Goal: Check status

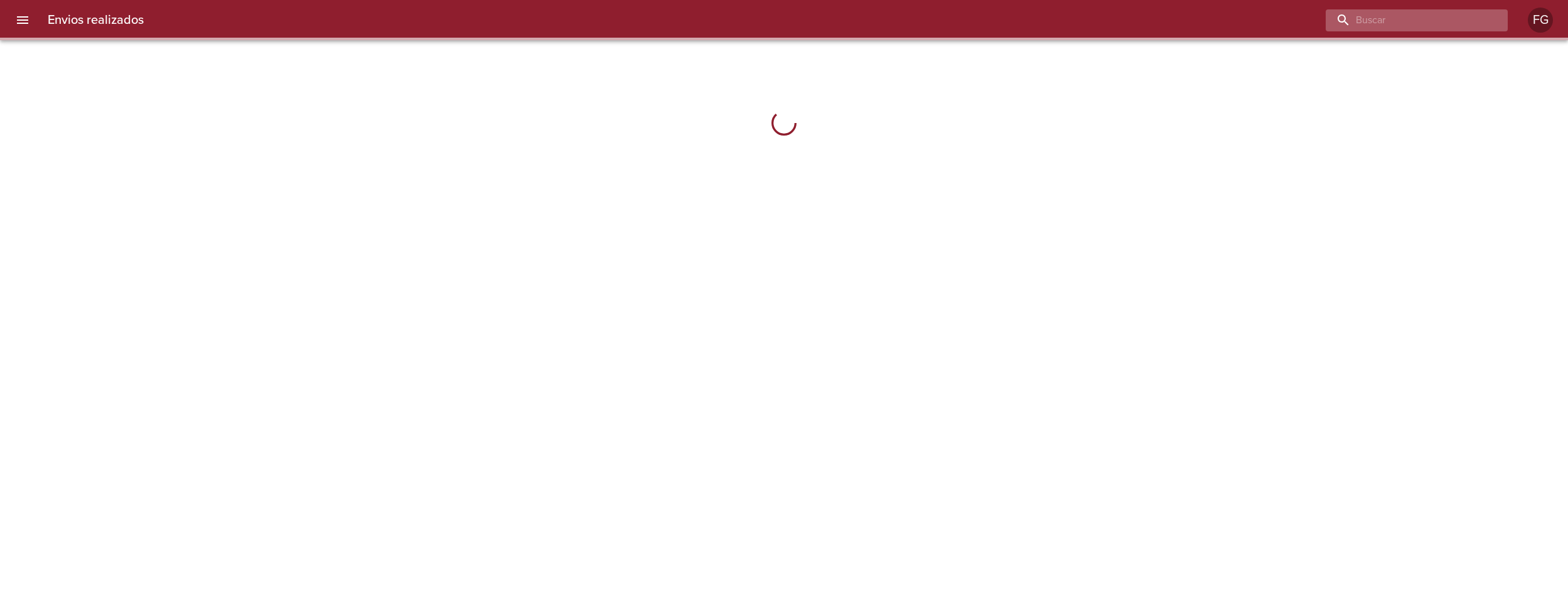
click at [1446, 18] on input "buscar" at bounding box center [1406, 20] width 161 height 22
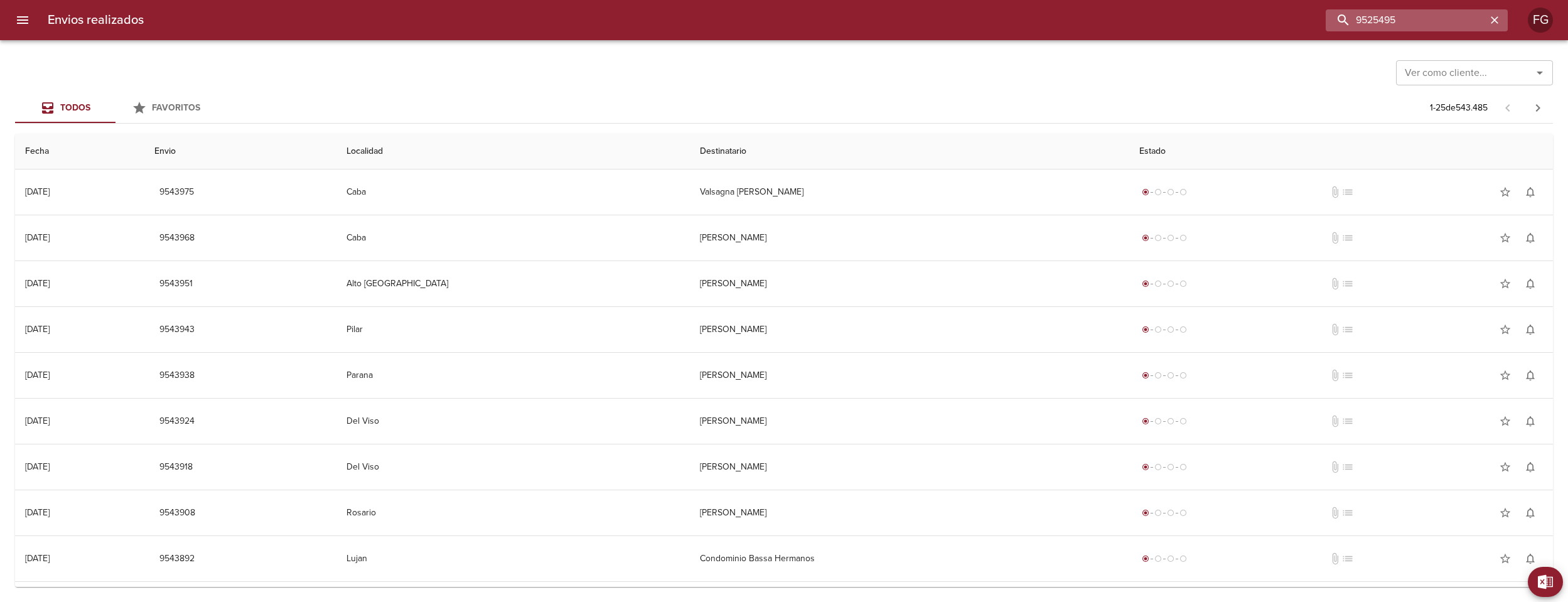
type input "9525495"
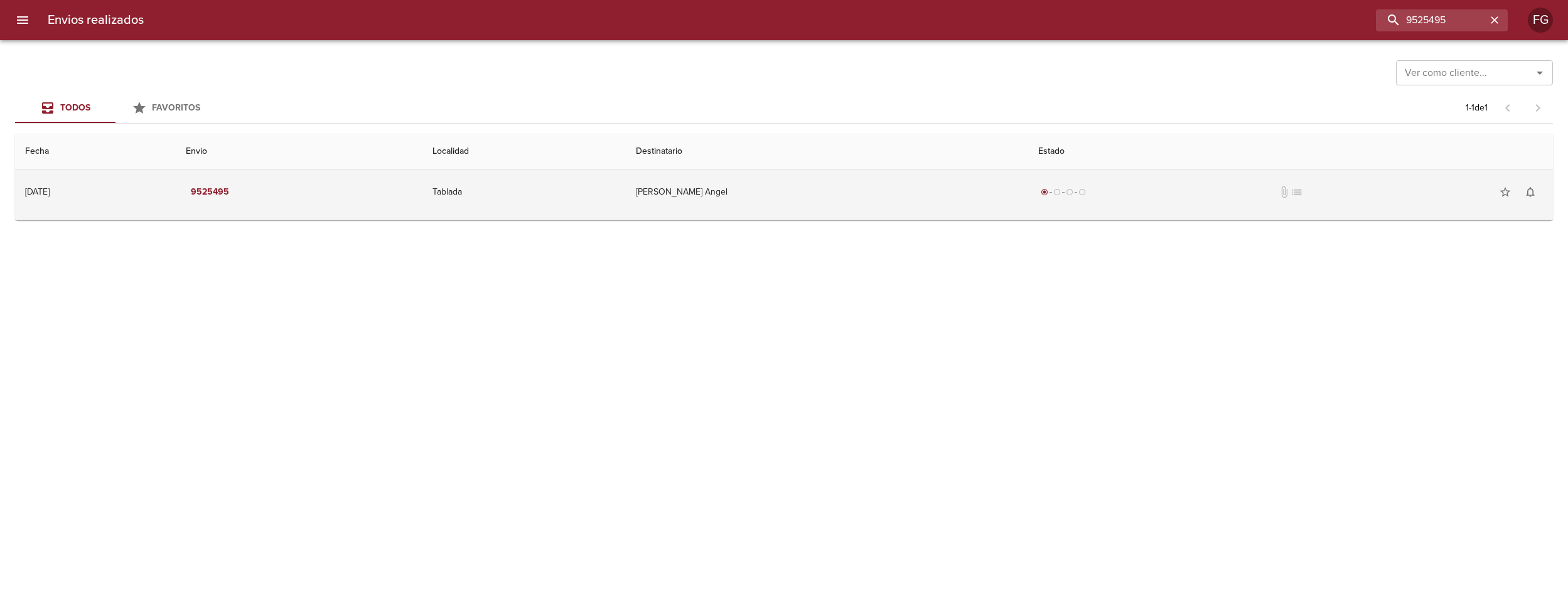
click at [949, 204] on td "[PERSON_NAME] Angel" at bounding box center [827, 192] width 403 height 45
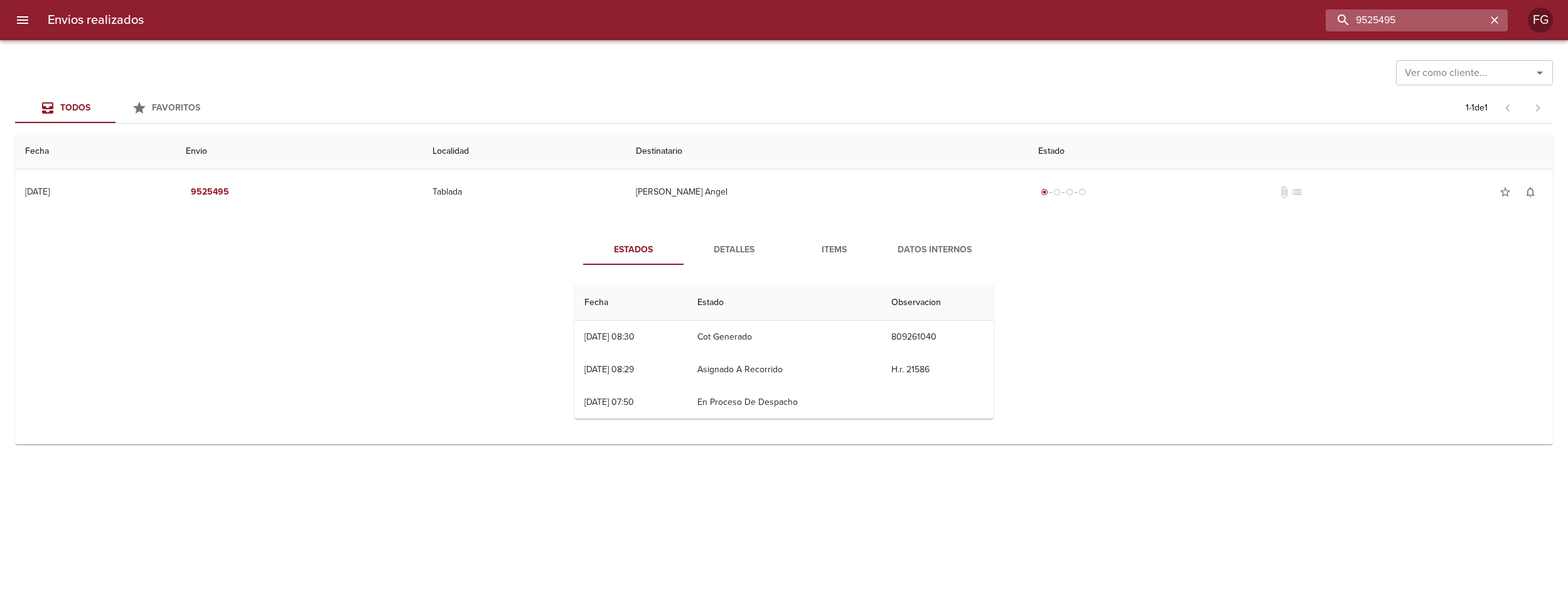
click at [1481, 24] on input "9525495" at bounding box center [1406, 20] width 161 height 22
click at [1382, 18] on input "9525495" at bounding box center [1406, 20] width 161 height 22
click at [1494, 21] on icon "button" at bounding box center [1494, 20] width 8 height 8
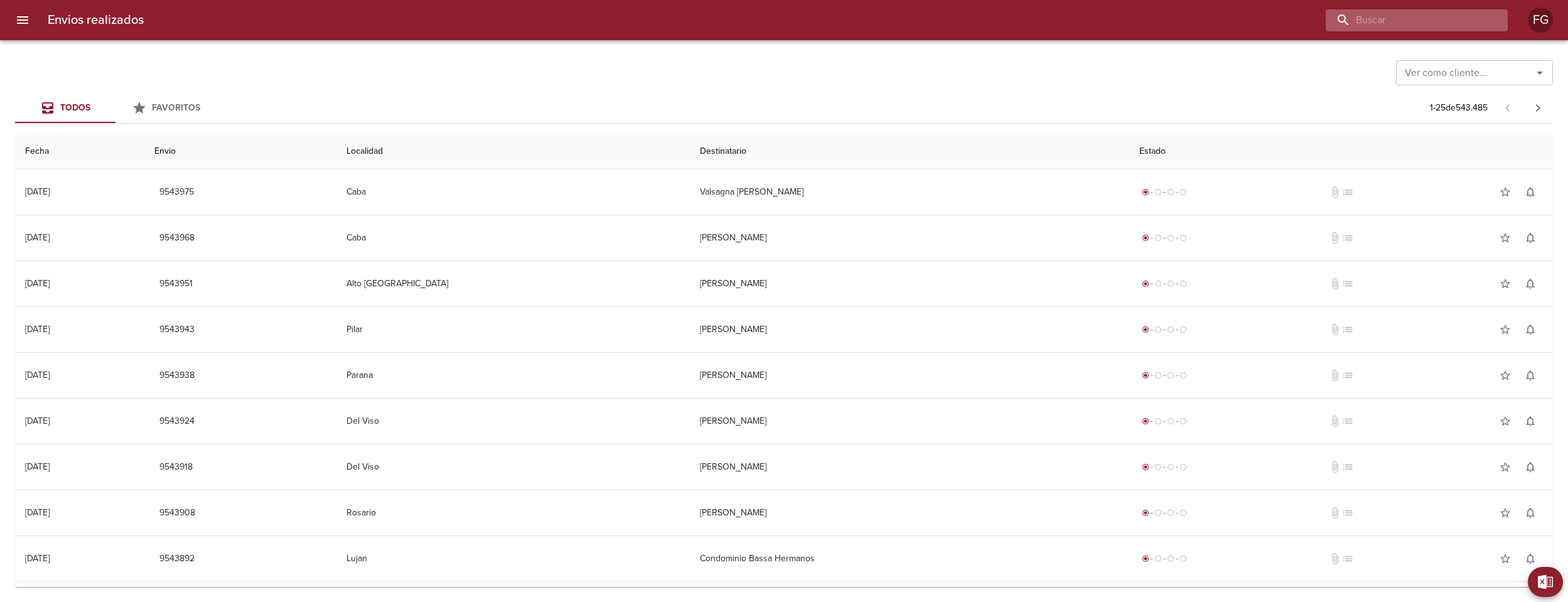
drag, startPoint x: 1437, startPoint y: 14, endPoint x: 1430, endPoint y: 19, distance: 8.6
click at [1434, 18] on input "buscar" at bounding box center [1406, 20] width 161 height 22
paste input "9525495"
type input "9525495"
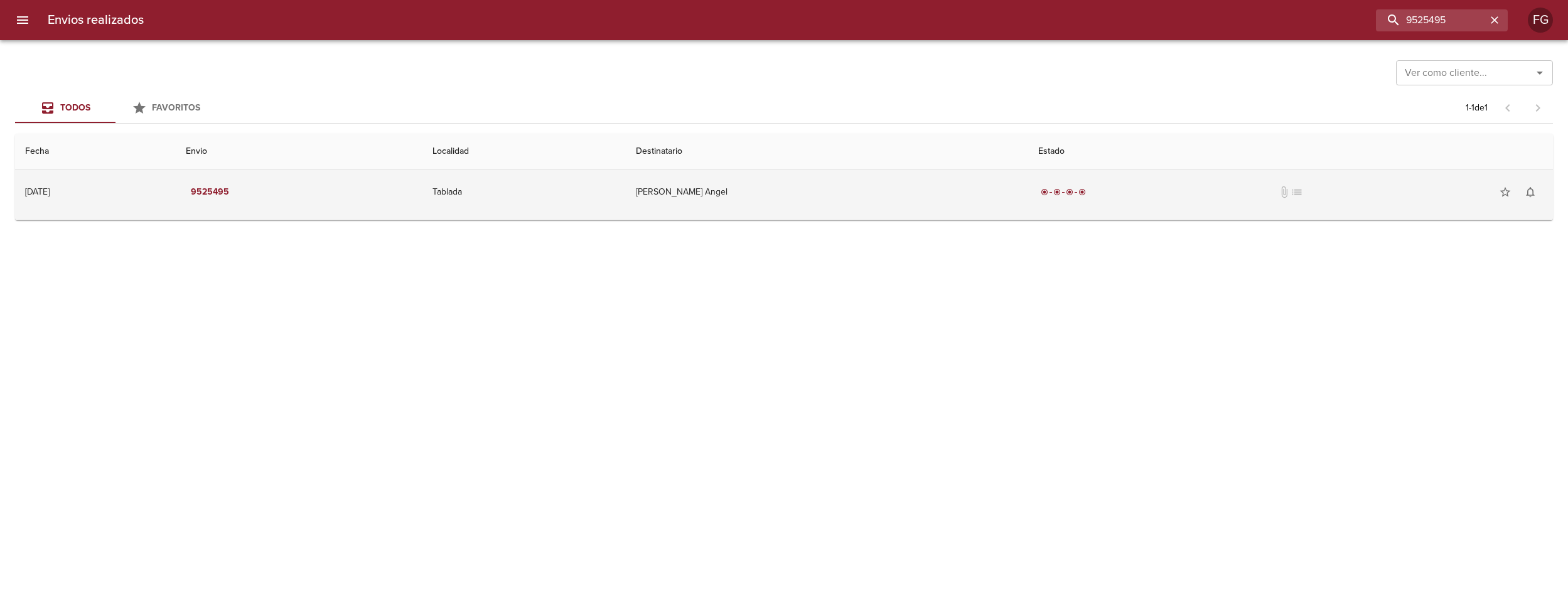
click at [1025, 204] on td "[PERSON_NAME] Angel" at bounding box center [827, 192] width 403 height 45
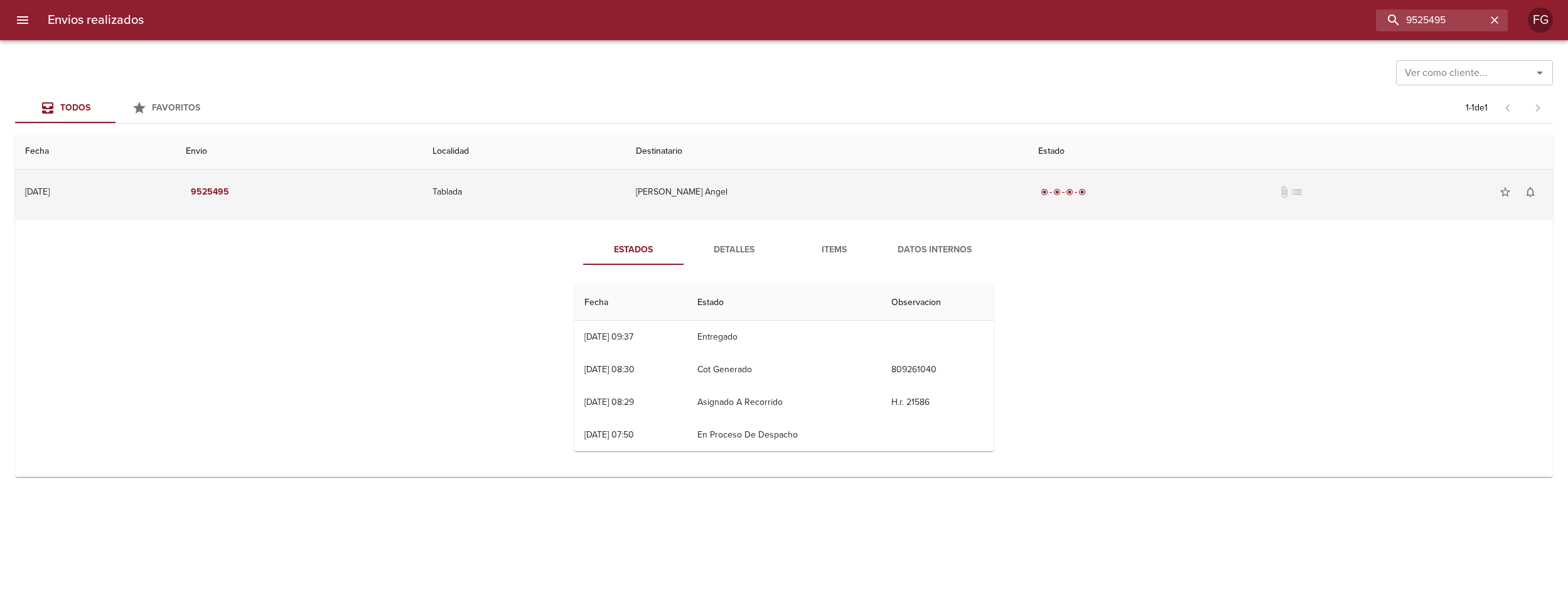
click at [1067, 200] on div "radio_button_checked radio_button_checked radio_button_checked radio_button_che…" at bounding box center [1291, 192] width 505 height 25
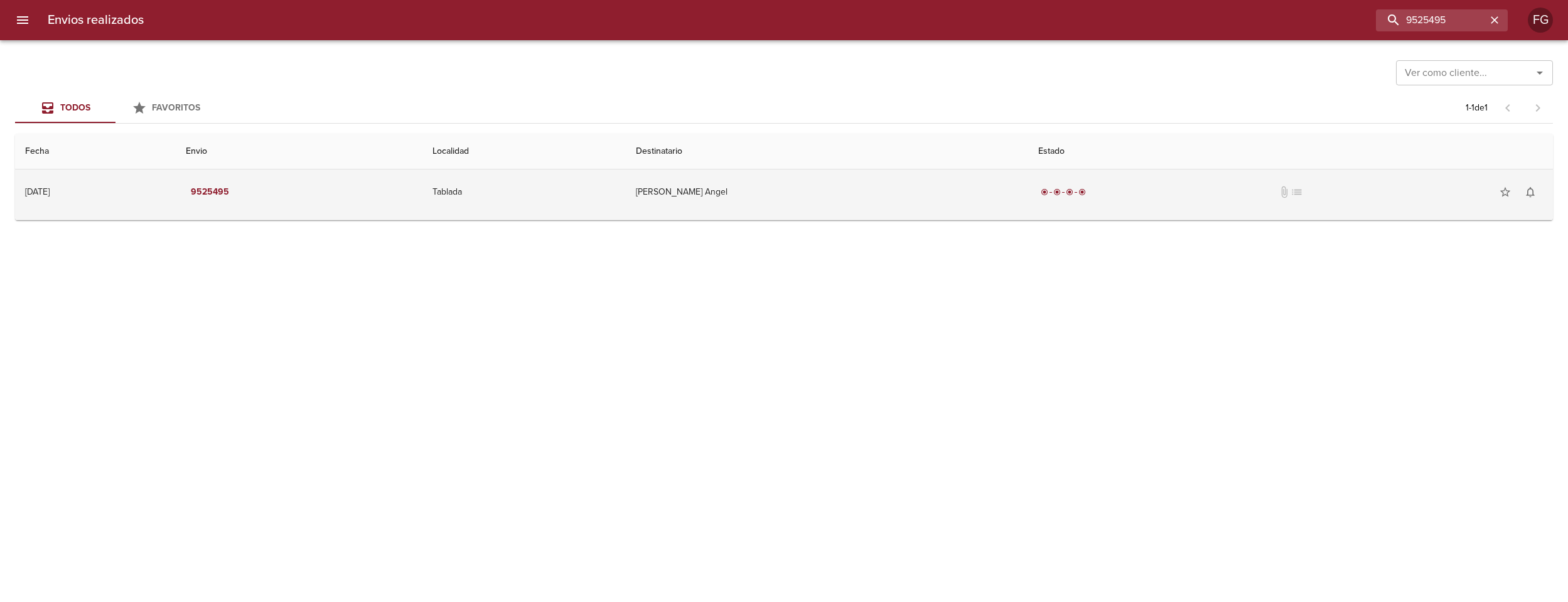
click at [1067, 200] on div "radio_button_checked radio_button_checked radio_button_checked radio_button_che…" at bounding box center [1291, 192] width 505 height 25
click at [1066, 201] on div "radio_button_checked radio_button_checked radio_button_checked radio_button_che…" at bounding box center [1291, 192] width 505 height 25
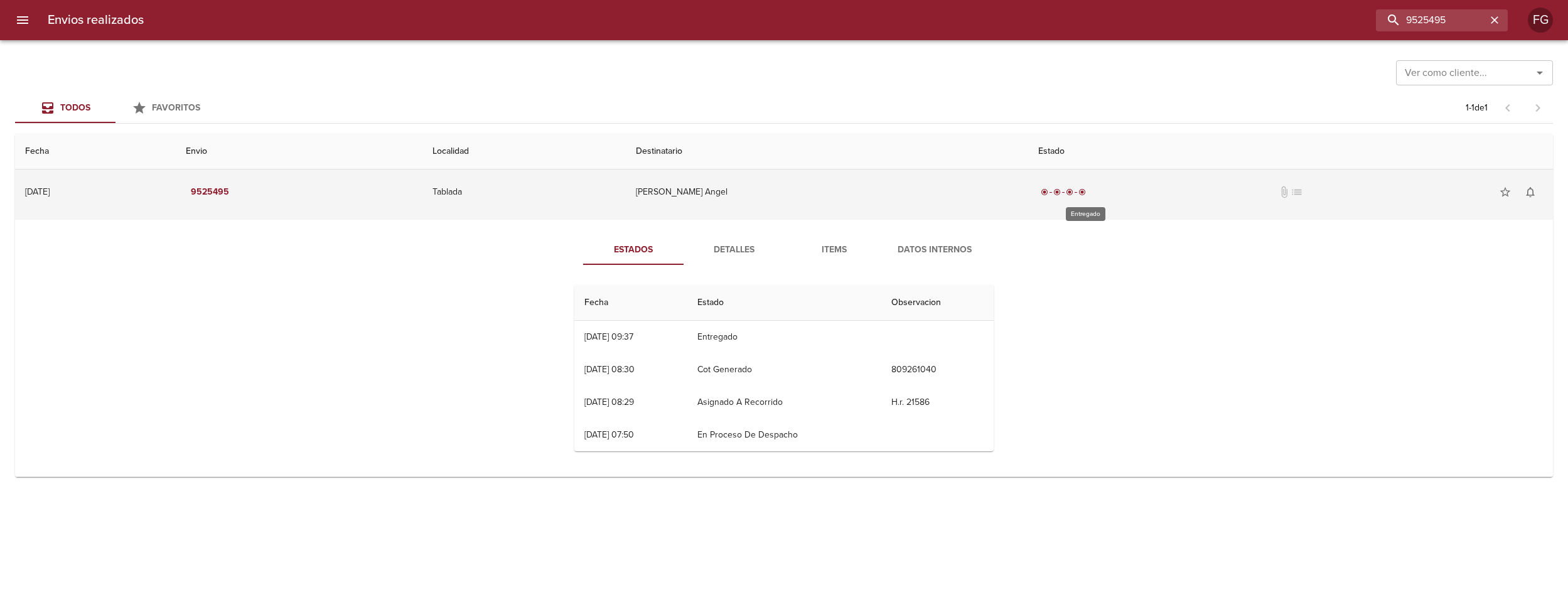
click at [1061, 193] on span "radio_button_checked" at bounding box center [1057, 192] width 8 height 8
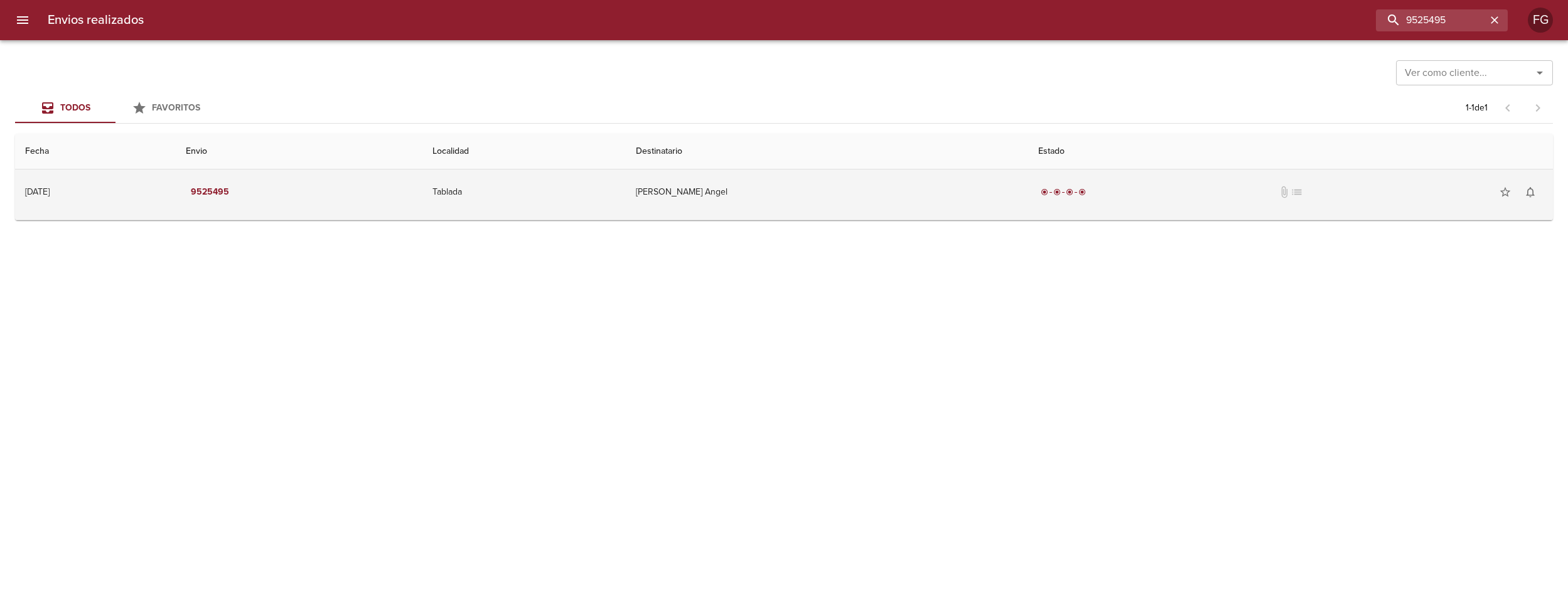
drag, startPoint x: 1114, startPoint y: 170, endPoint x: 1083, endPoint y: 191, distance: 37.4
click at [1103, 177] on td "radio_button_checked radio_button_checked radio_button_checked radio_button_che…" at bounding box center [1291, 192] width 525 height 45
click at [1061, 191] on span "radio_button_checked" at bounding box center [1057, 192] width 8 height 8
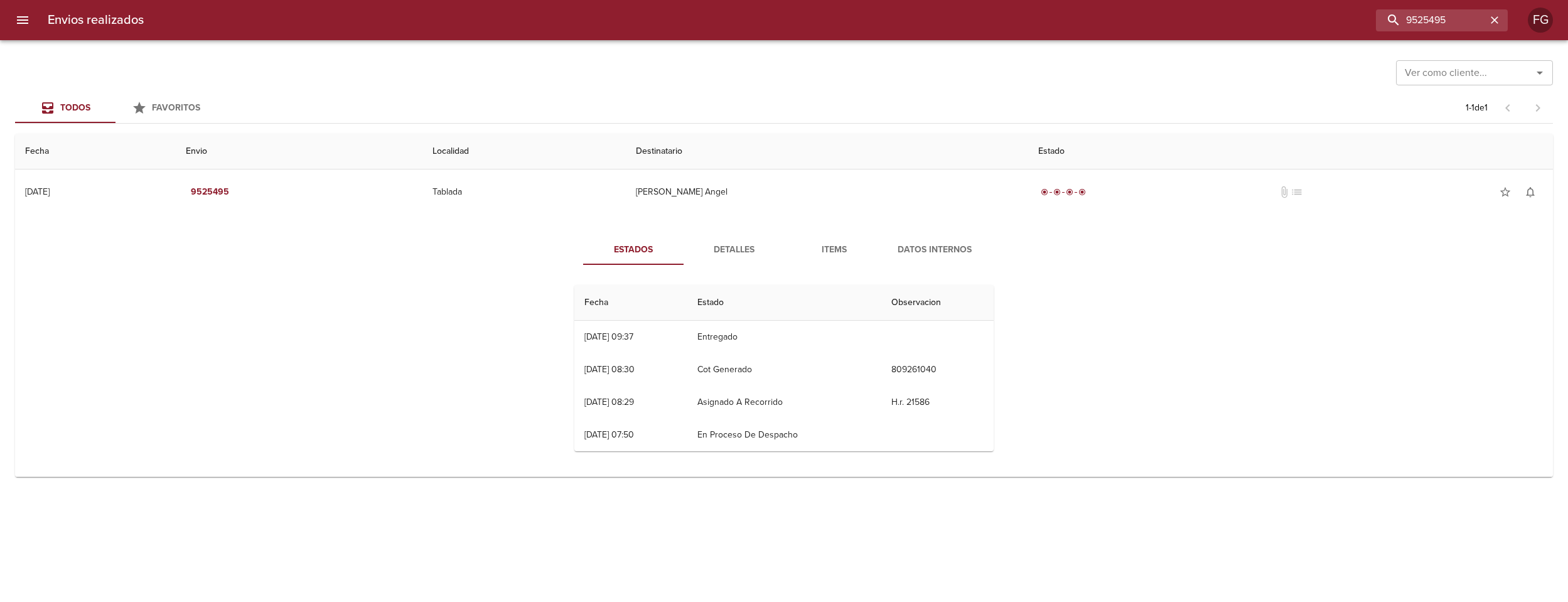
click at [946, 240] on button "Datos Internos" at bounding box center [935, 250] width 100 height 30
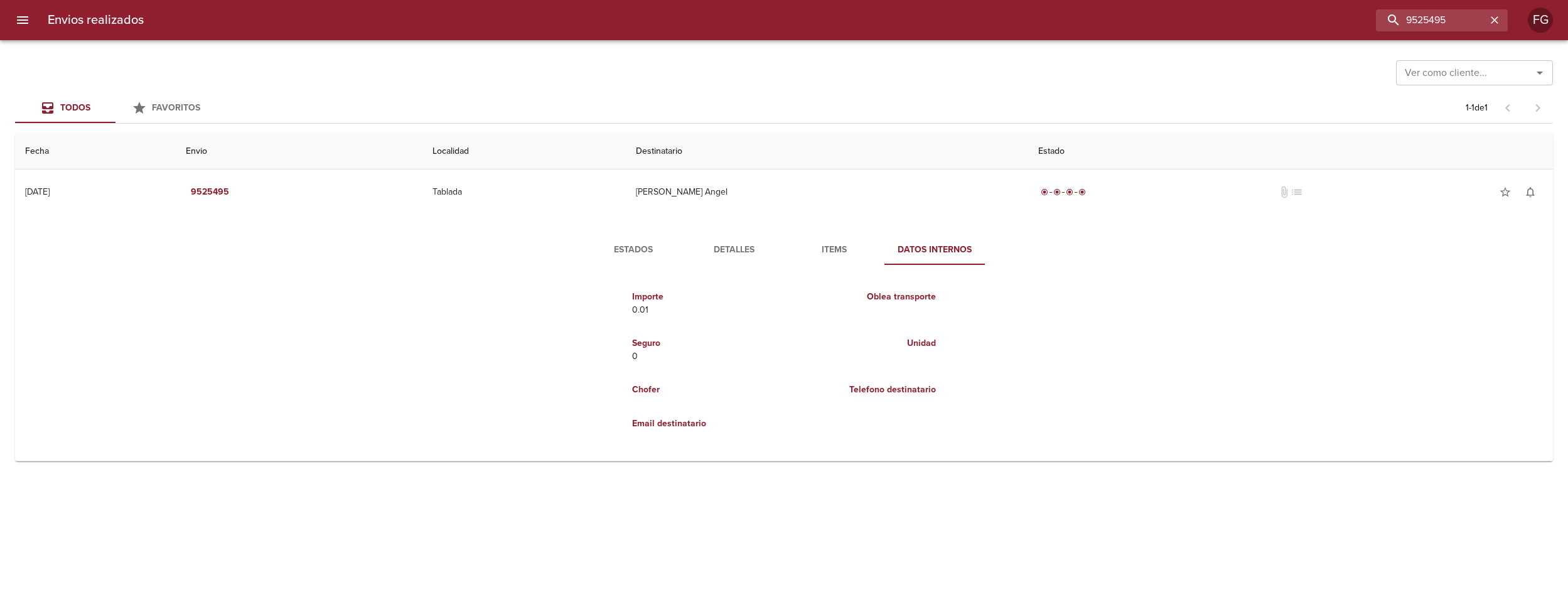
click at [816, 261] on button "Items" at bounding box center [834, 250] width 100 height 30
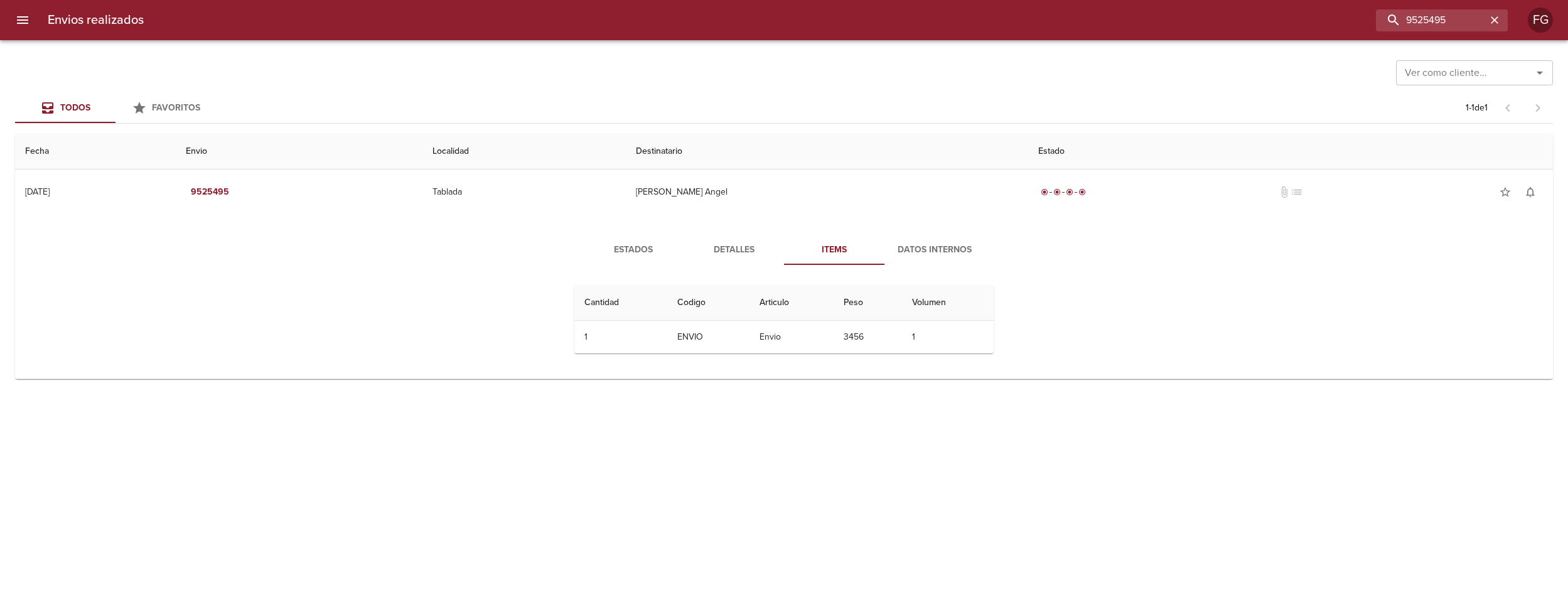
click at [716, 259] on button "Detalles" at bounding box center [734, 250] width 100 height 30
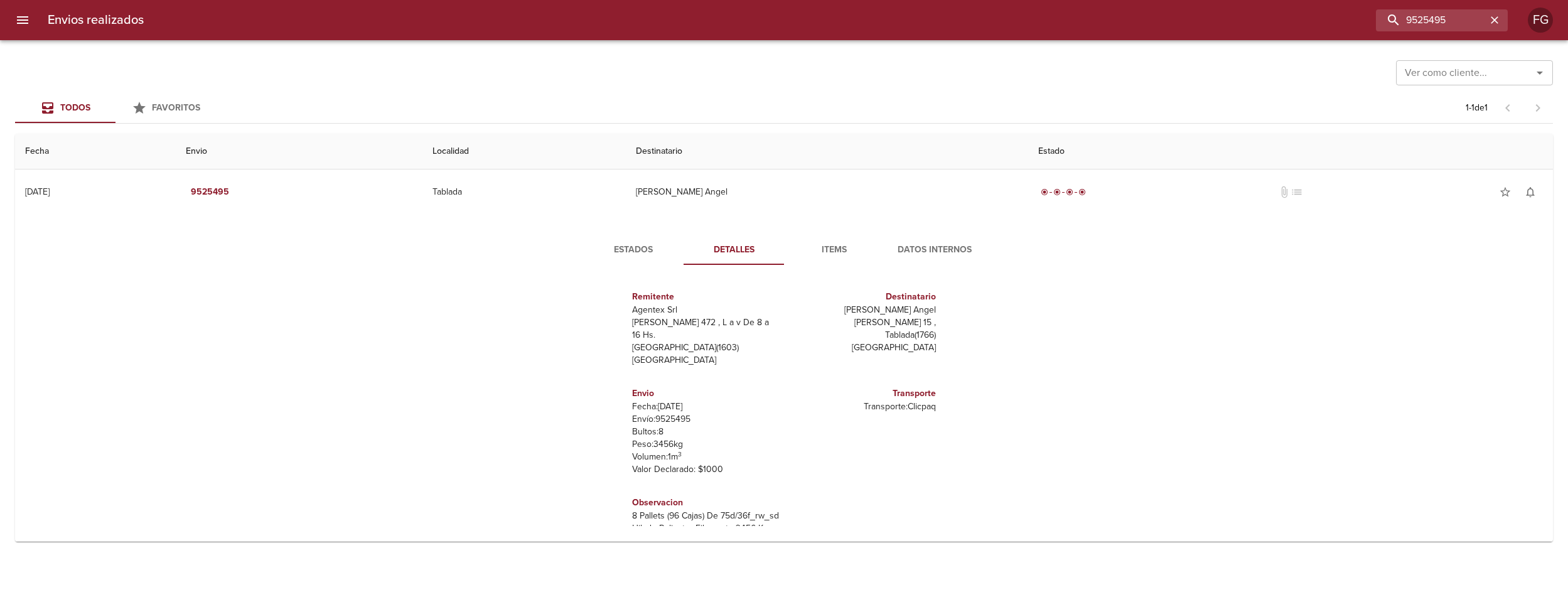
click at [821, 247] on span "Items" at bounding box center [834, 250] width 85 height 16
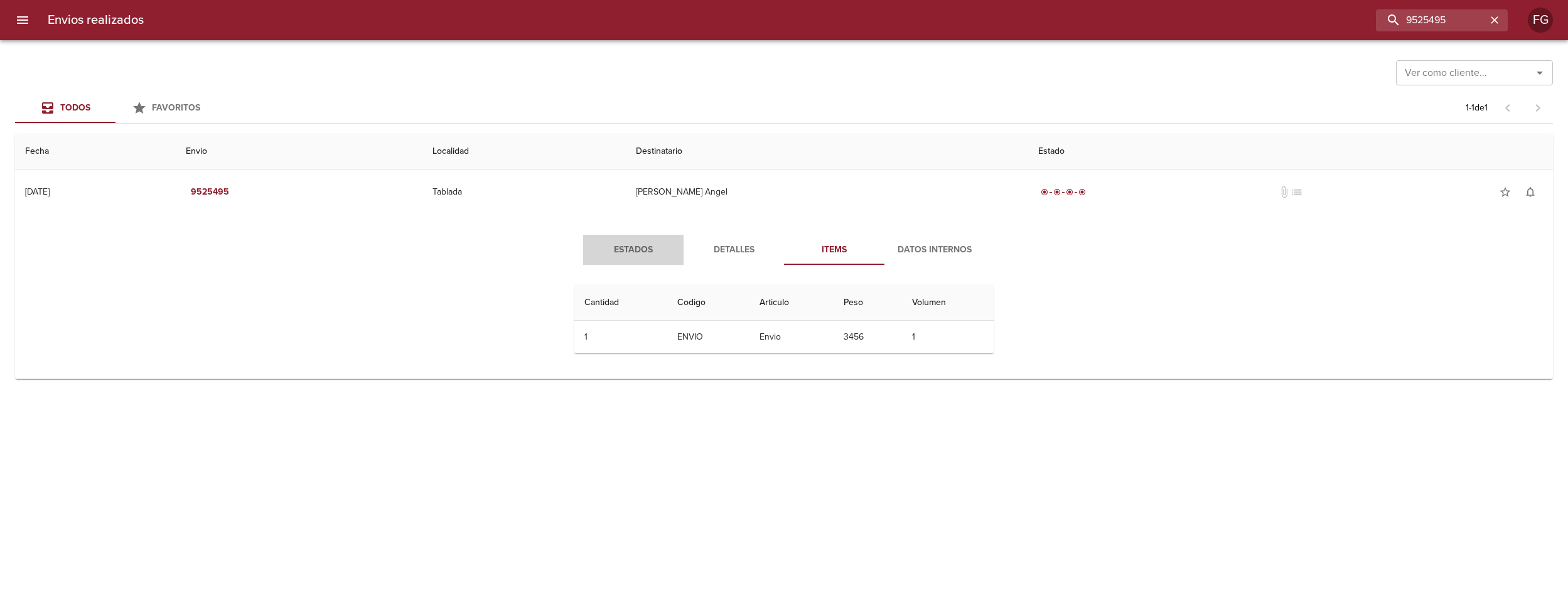
click at [634, 250] on span "Estados" at bounding box center [633, 250] width 85 height 16
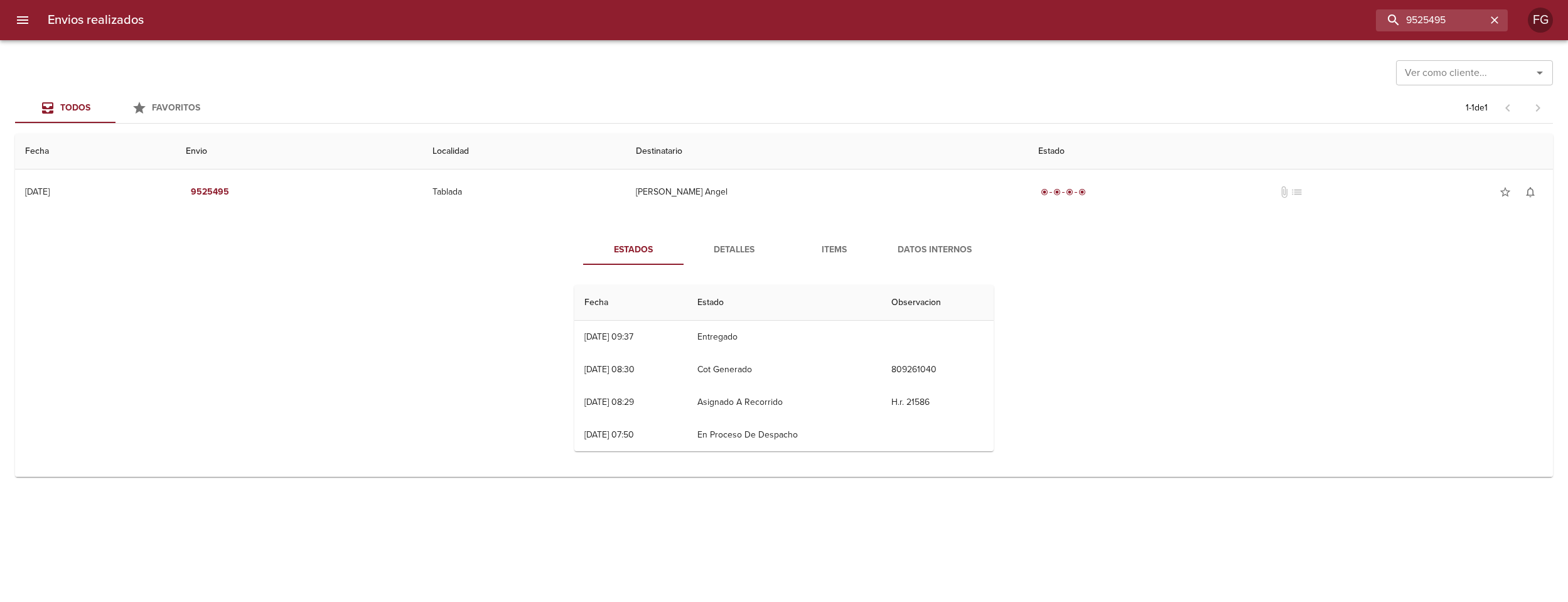
click at [766, 365] on td "Cot Generado" at bounding box center [784, 370] width 194 height 33
click at [743, 405] on td "Asignado A Recorrido" at bounding box center [784, 403] width 194 height 33
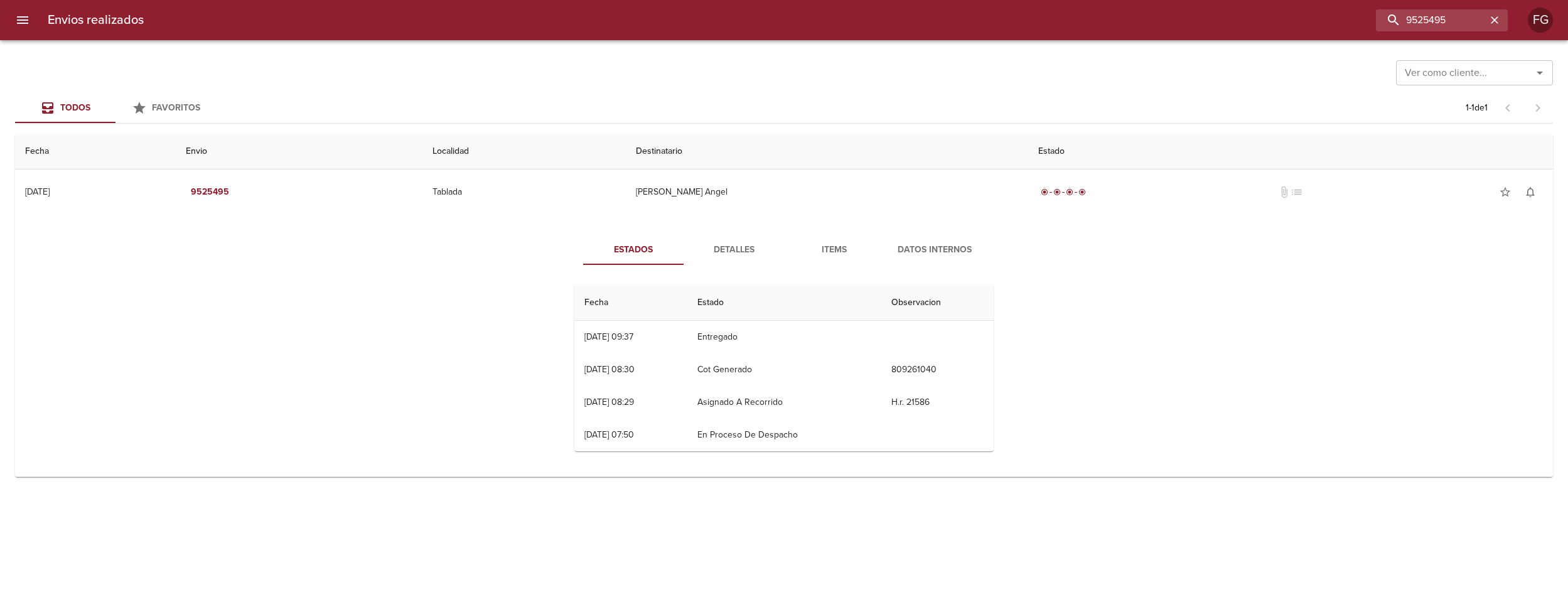
drag, startPoint x: 743, startPoint y: 405, endPoint x: 687, endPoint y: 337, distance: 88.1
click at [742, 405] on td "Asignado A Recorrido" at bounding box center [784, 403] width 194 height 33
